Goal: Navigation & Orientation: Understand site structure

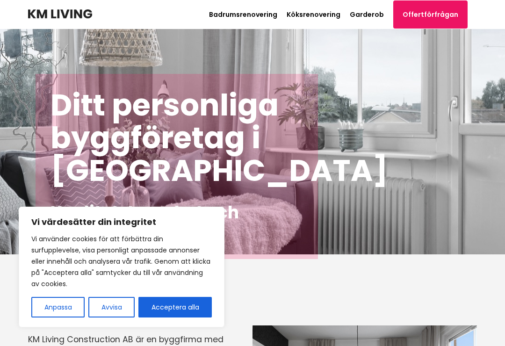
click at [182, 312] on button "Acceptera alla" at bounding box center [174, 307] width 73 height 21
checkbox input "true"
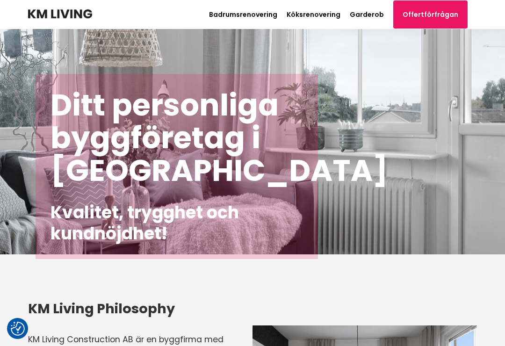
click at [373, 18] on link "Garderob" at bounding box center [367, 14] width 34 height 9
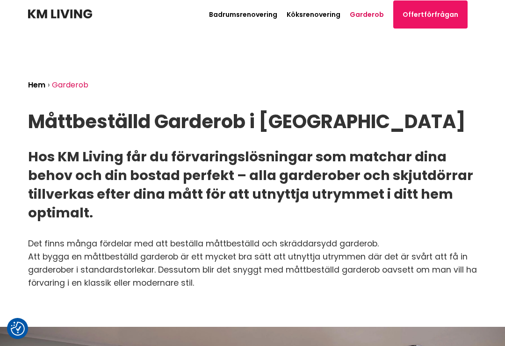
click at [245, 13] on link "Badrumsrenovering" at bounding box center [243, 14] width 68 height 9
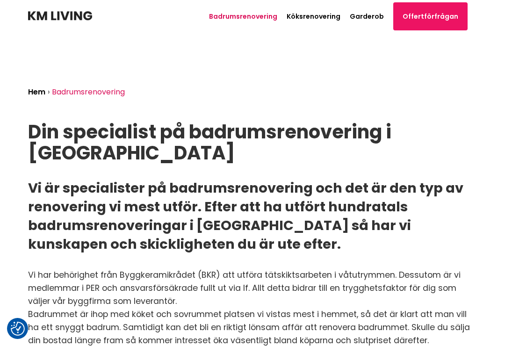
click at [375, 19] on link "Garderob" at bounding box center [367, 16] width 34 height 9
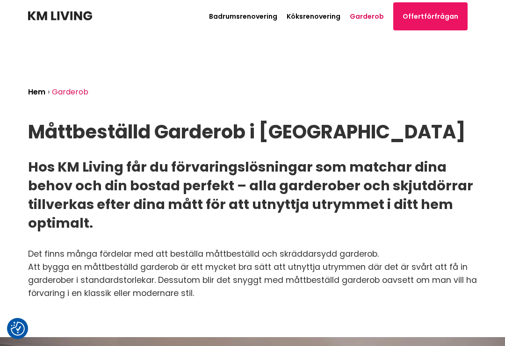
click at [44, 92] on link "Hem" at bounding box center [36, 92] width 17 height 11
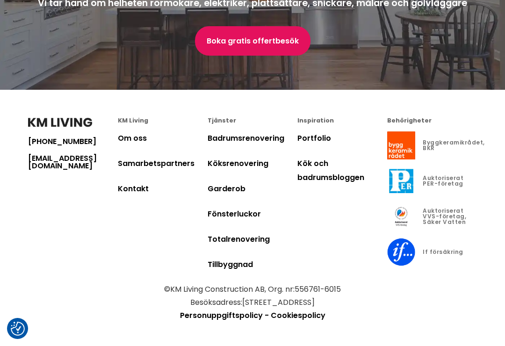
scroll to position [2762, 0]
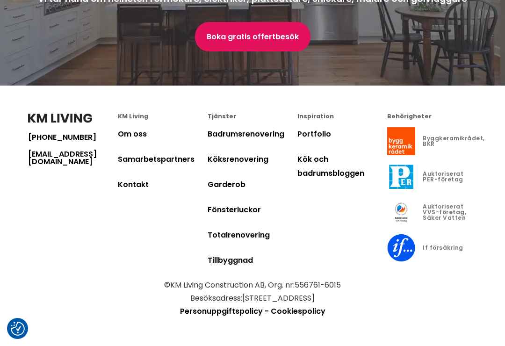
click at [134, 190] on link "Kontakt" at bounding box center [133, 184] width 31 height 11
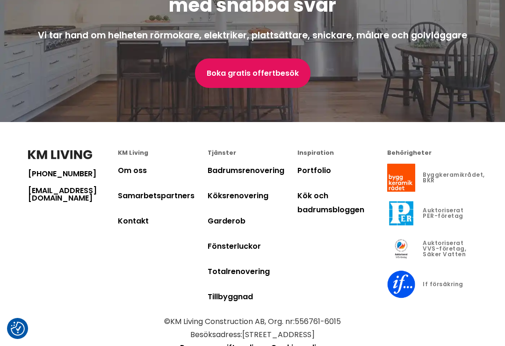
scroll to position [2720, 0]
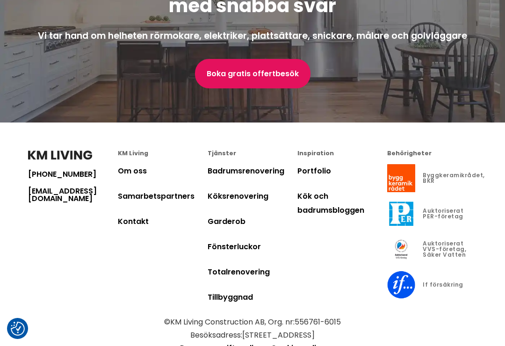
click at [135, 176] on link "Om oss" at bounding box center [132, 171] width 29 height 11
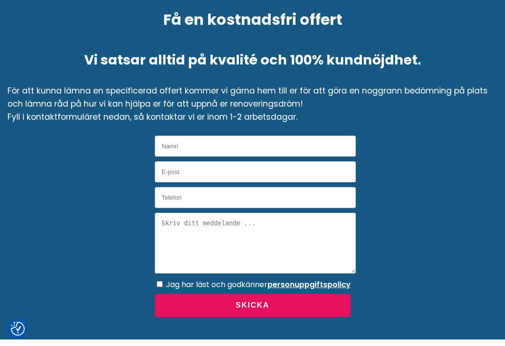
scroll to position [2186, 0]
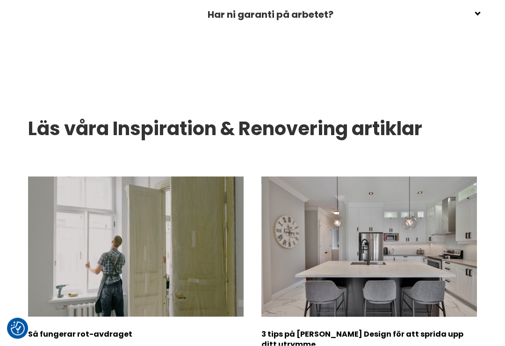
scroll to position [2720, 0]
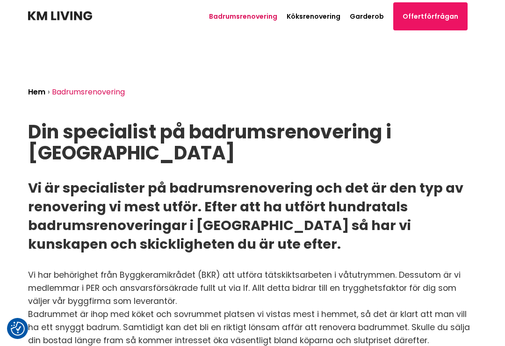
scroll to position [0, 47]
